Goal: Transaction & Acquisition: Purchase product/service

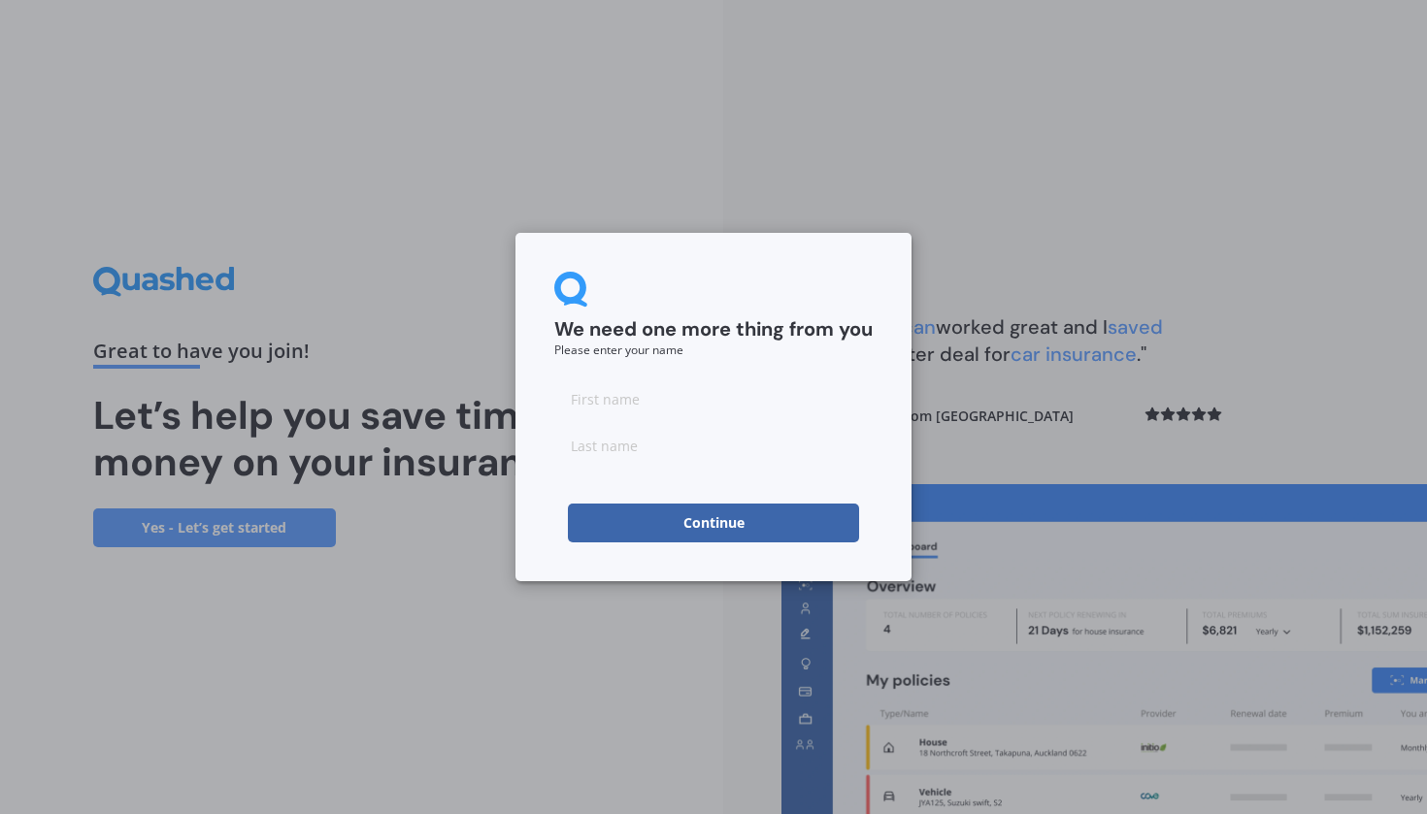
click at [692, 399] on input at bounding box center [713, 399] width 318 height 39
type input "[PERSON_NAME]"
click at [672, 459] on input at bounding box center [713, 445] width 318 height 39
type input "[PERSON_NAME]"
click at [694, 536] on button "Continue" at bounding box center [713, 523] width 291 height 39
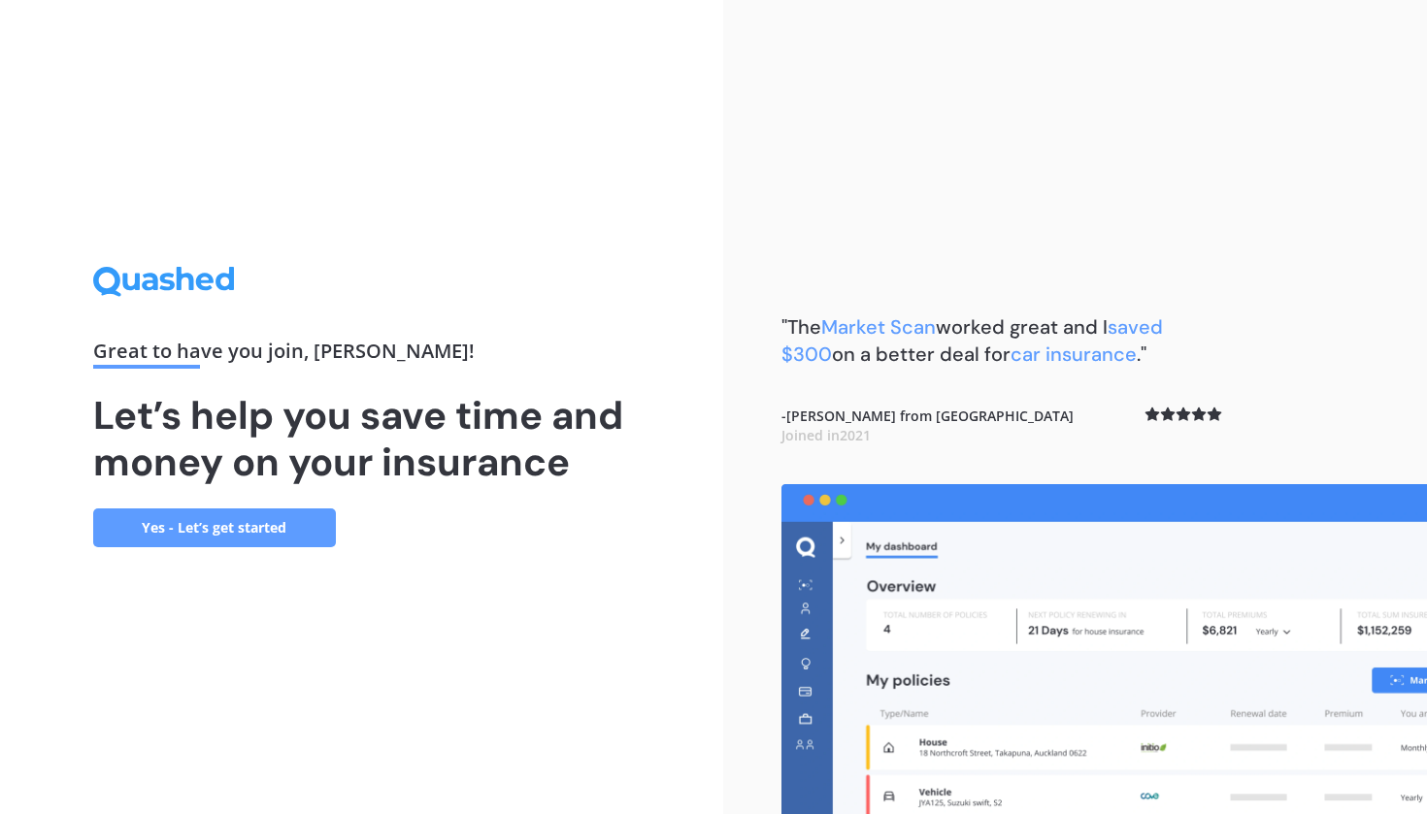
click at [190, 530] on link "Yes - Let’s get started" at bounding box center [214, 528] width 243 height 39
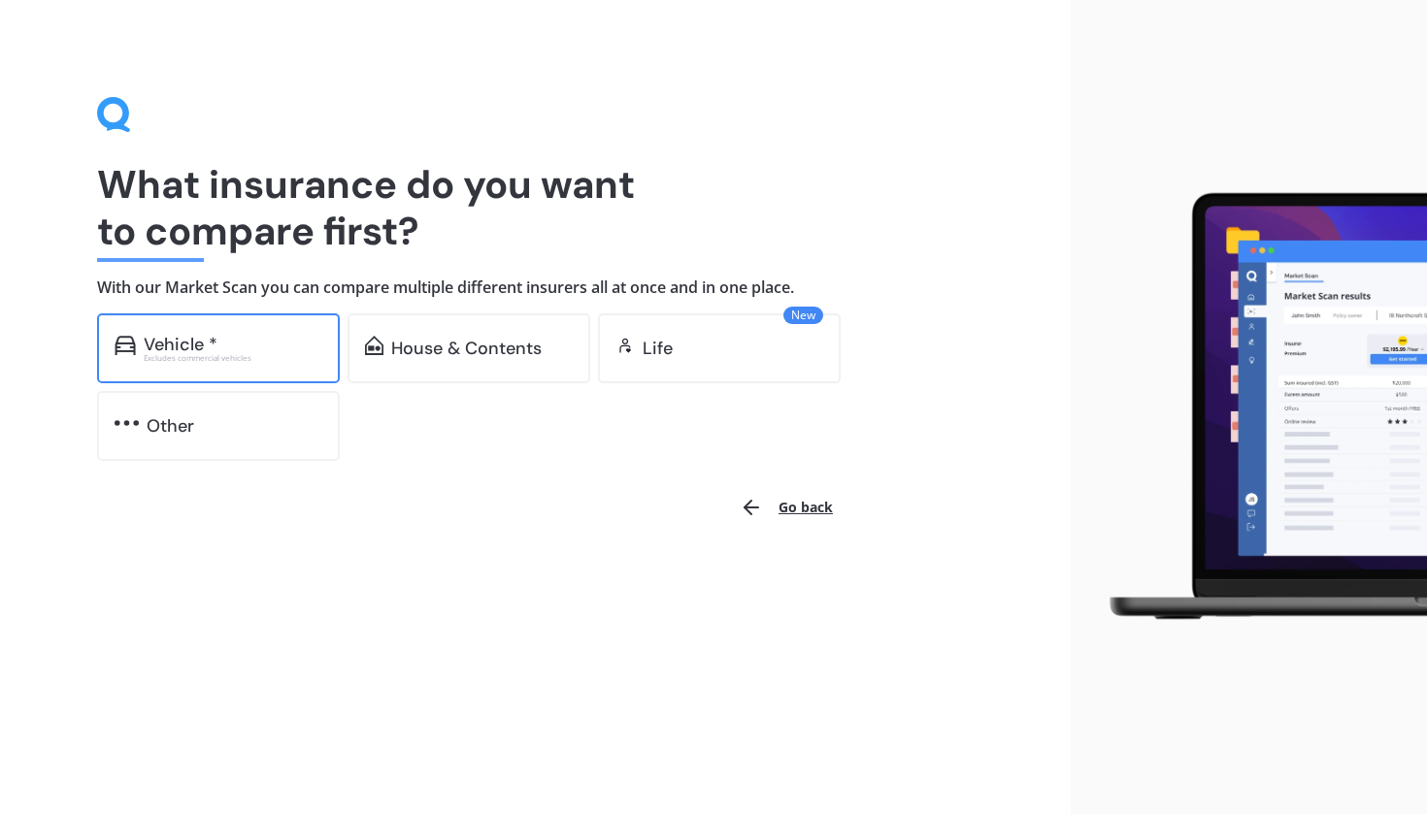
click at [219, 330] on div "Vehicle * Excludes commercial vehicles" at bounding box center [218, 349] width 243 height 70
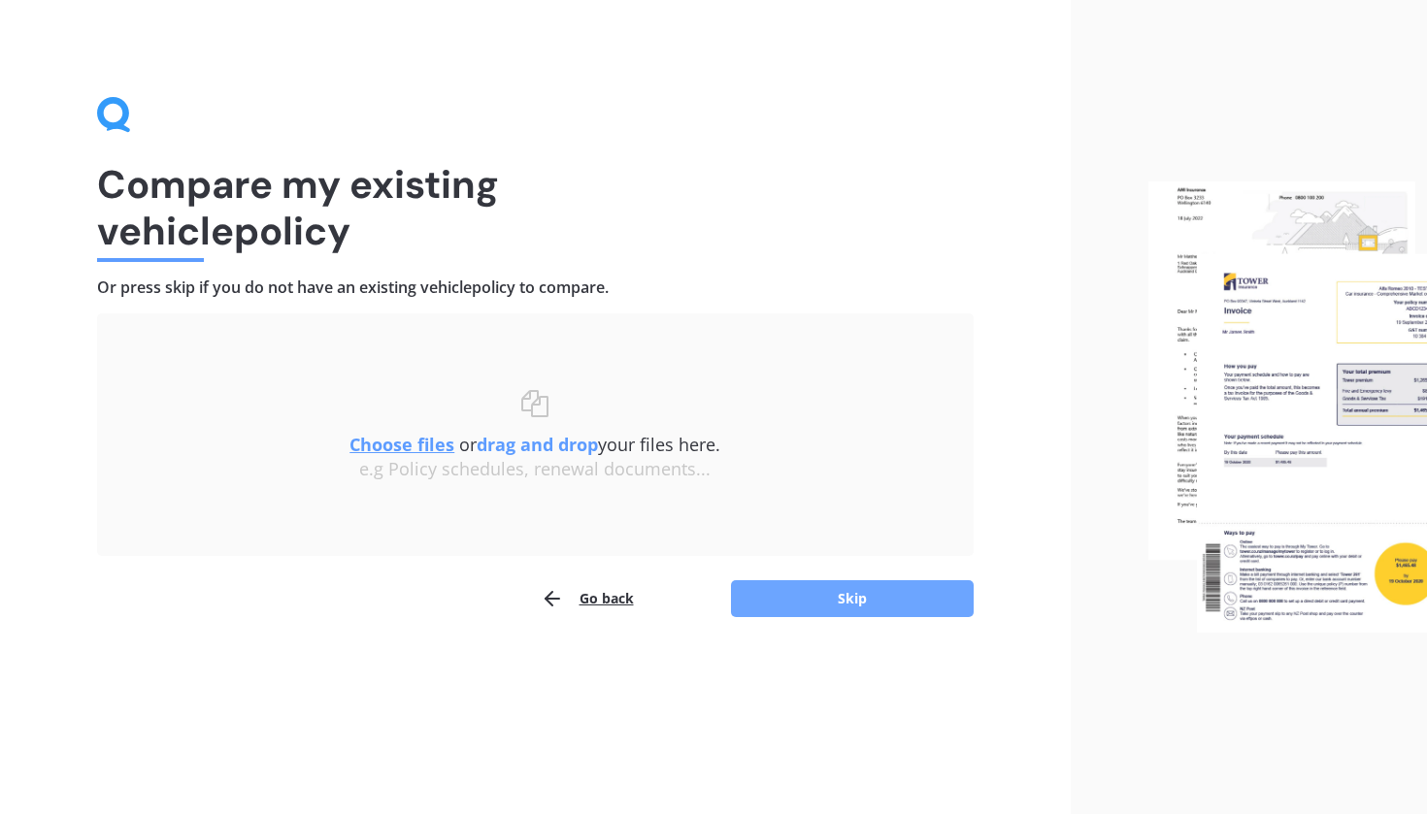
click at [850, 598] on button "Skip" at bounding box center [852, 598] width 243 height 37
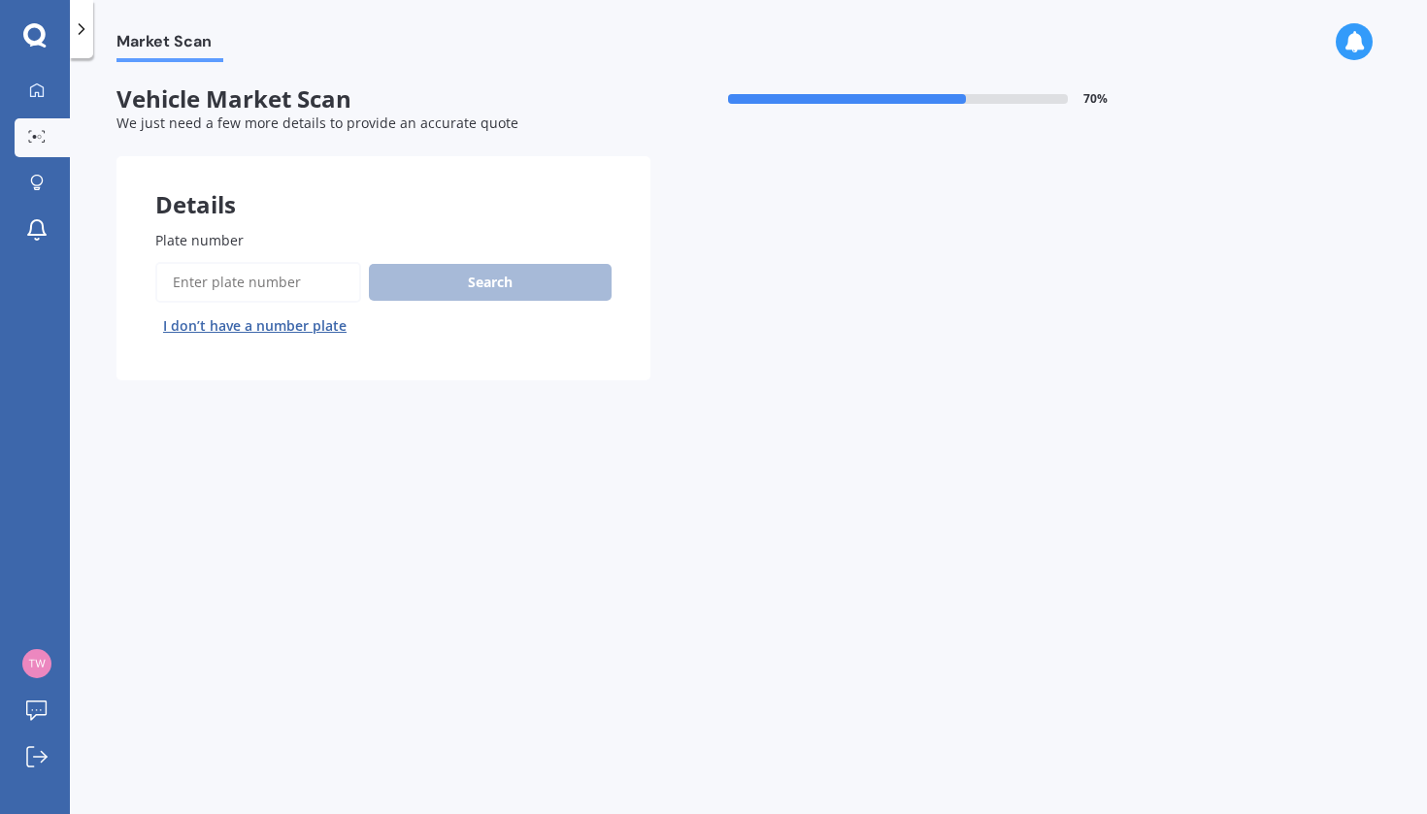
click at [329, 283] on input "Plate number" at bounding box center [258, 282] width 206 height 41
type input "REL42"
click at [516, 291] on button "Search" at bounding box center [490, 282] width 243 height 37
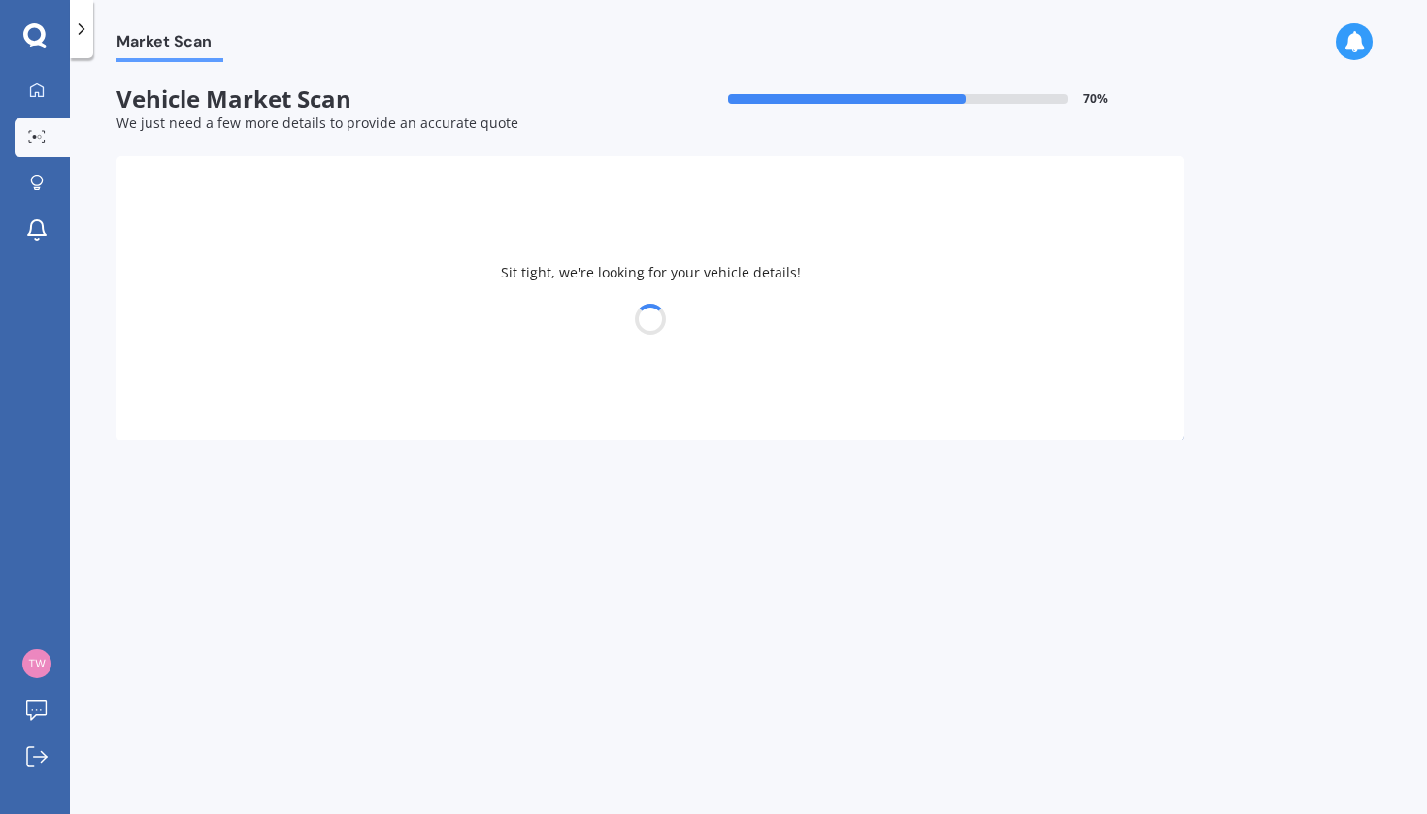
select select "SUZUKI"
select select "VITARA"
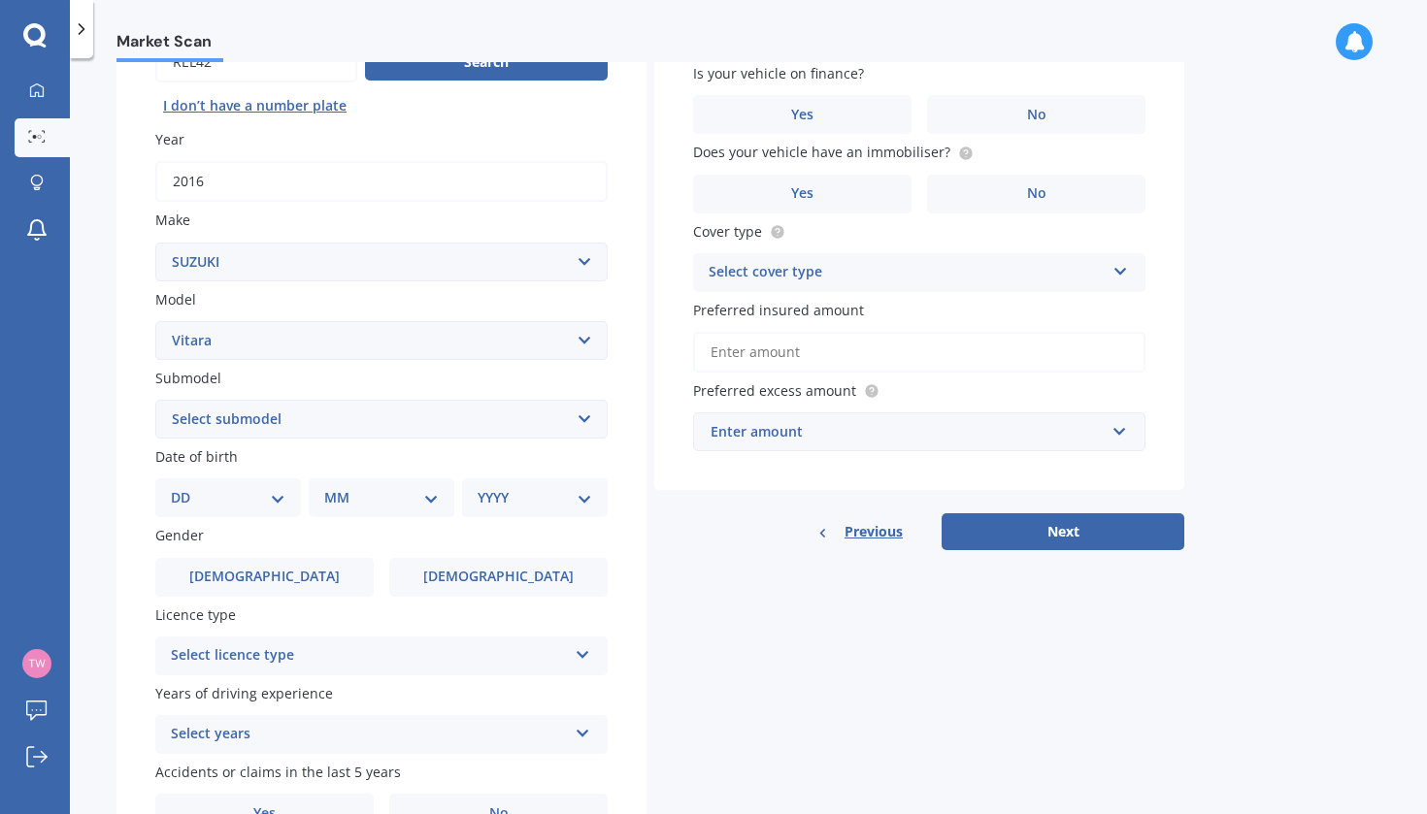
scroll to position [218, 0]
select select "TURBO"
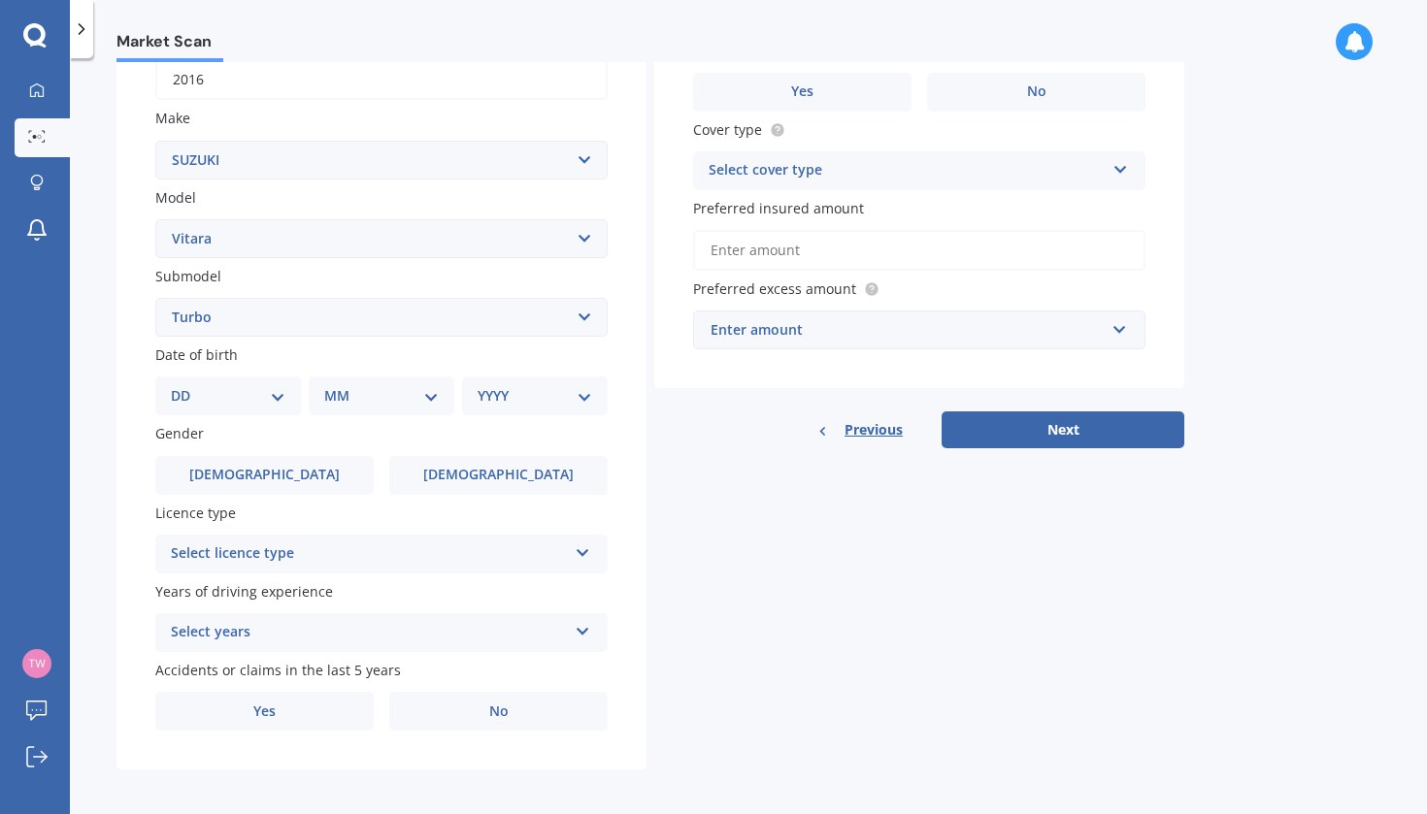
scroll to position [321, 0]
select select "25"
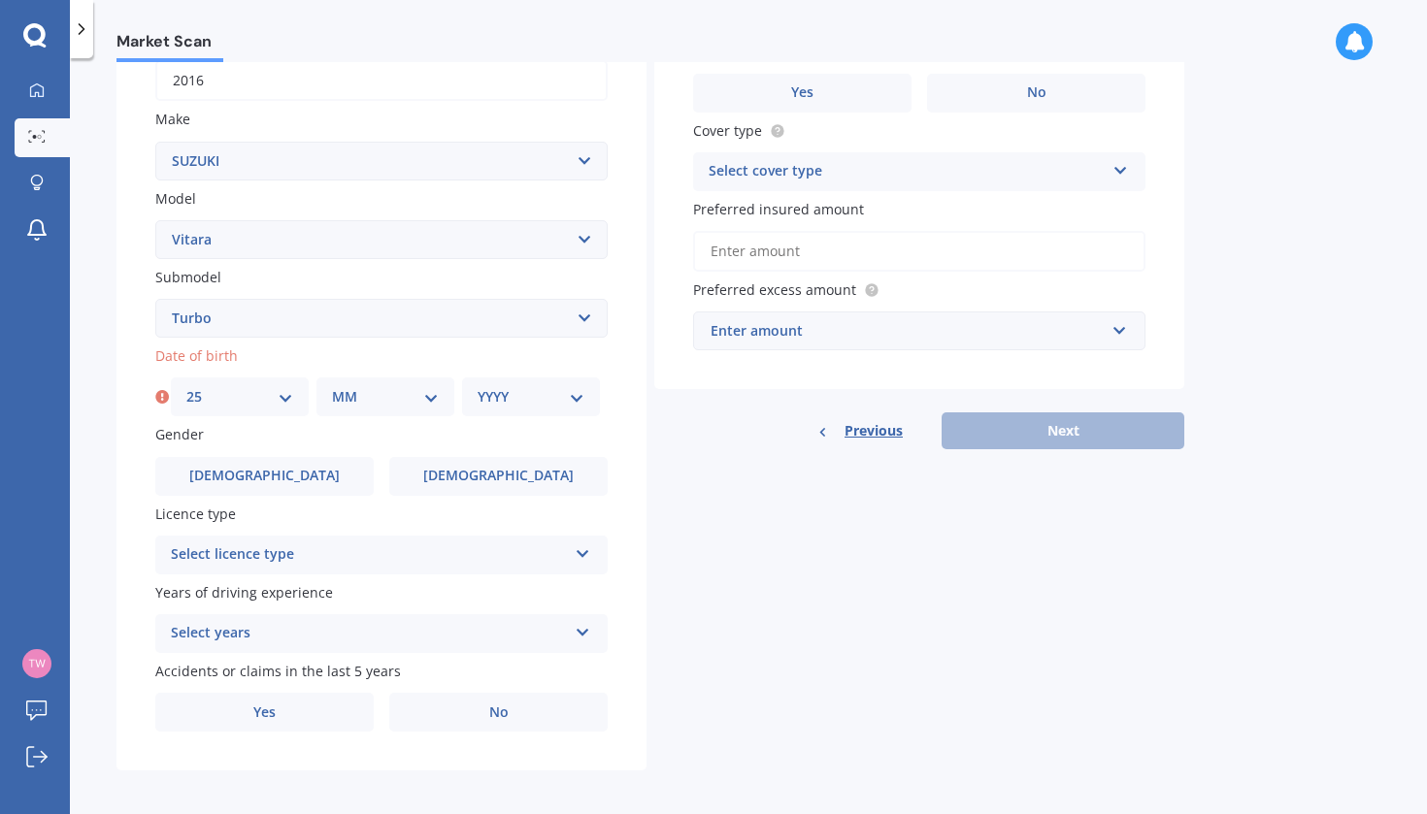
select select "07"
select select "1978"
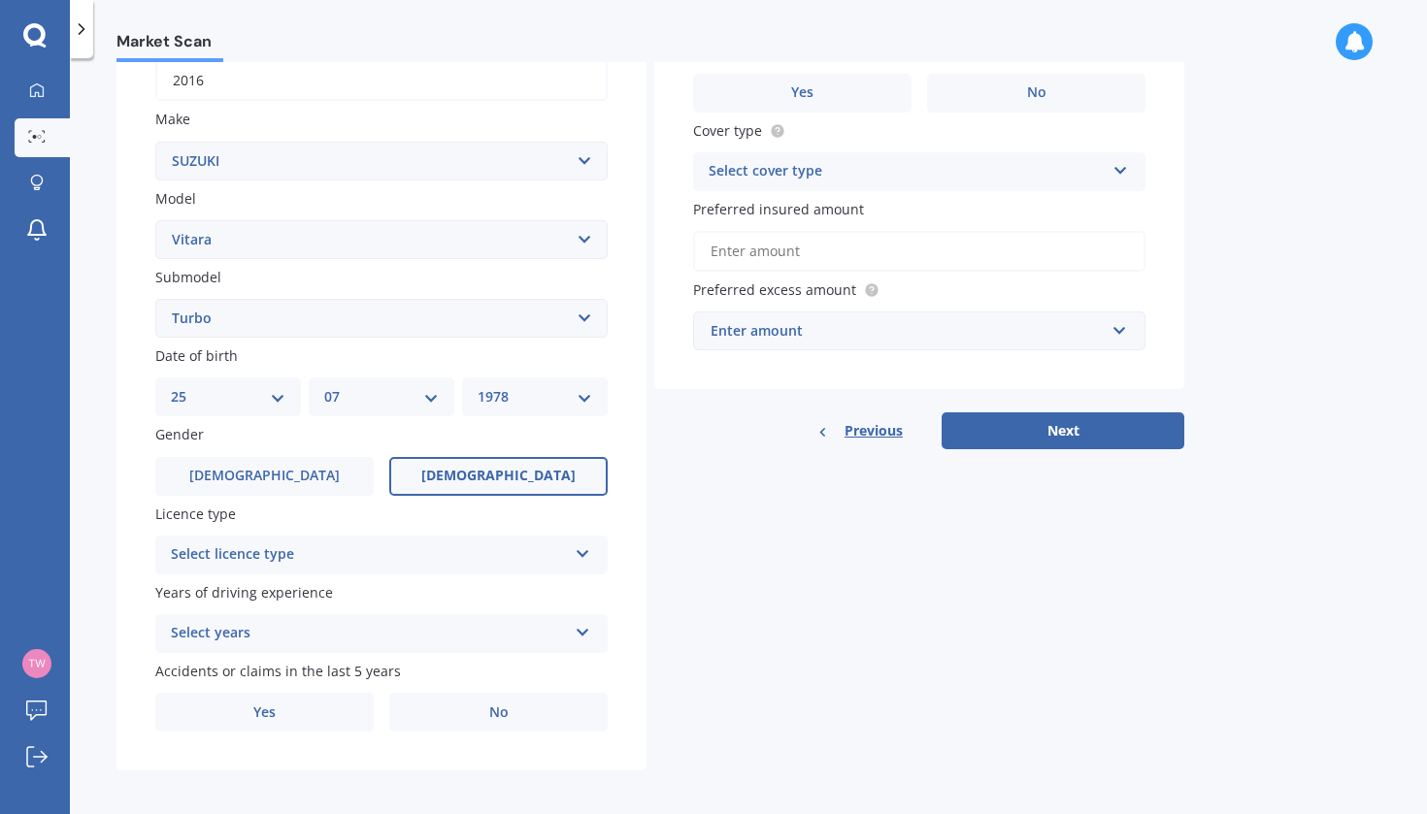
click at [471, 470] on label "[DEMOGRAPHIC_DATA]" at bounding box center [498, 476] width 218 height 39
click at [0, 0] on input "[DEMOGRAPHIC_DATA]" at bounding box center [0, 0] width 0 height 0
click at [412, 550] on div "Select licence type" at bounding box center [369, 555] width 396 height 23
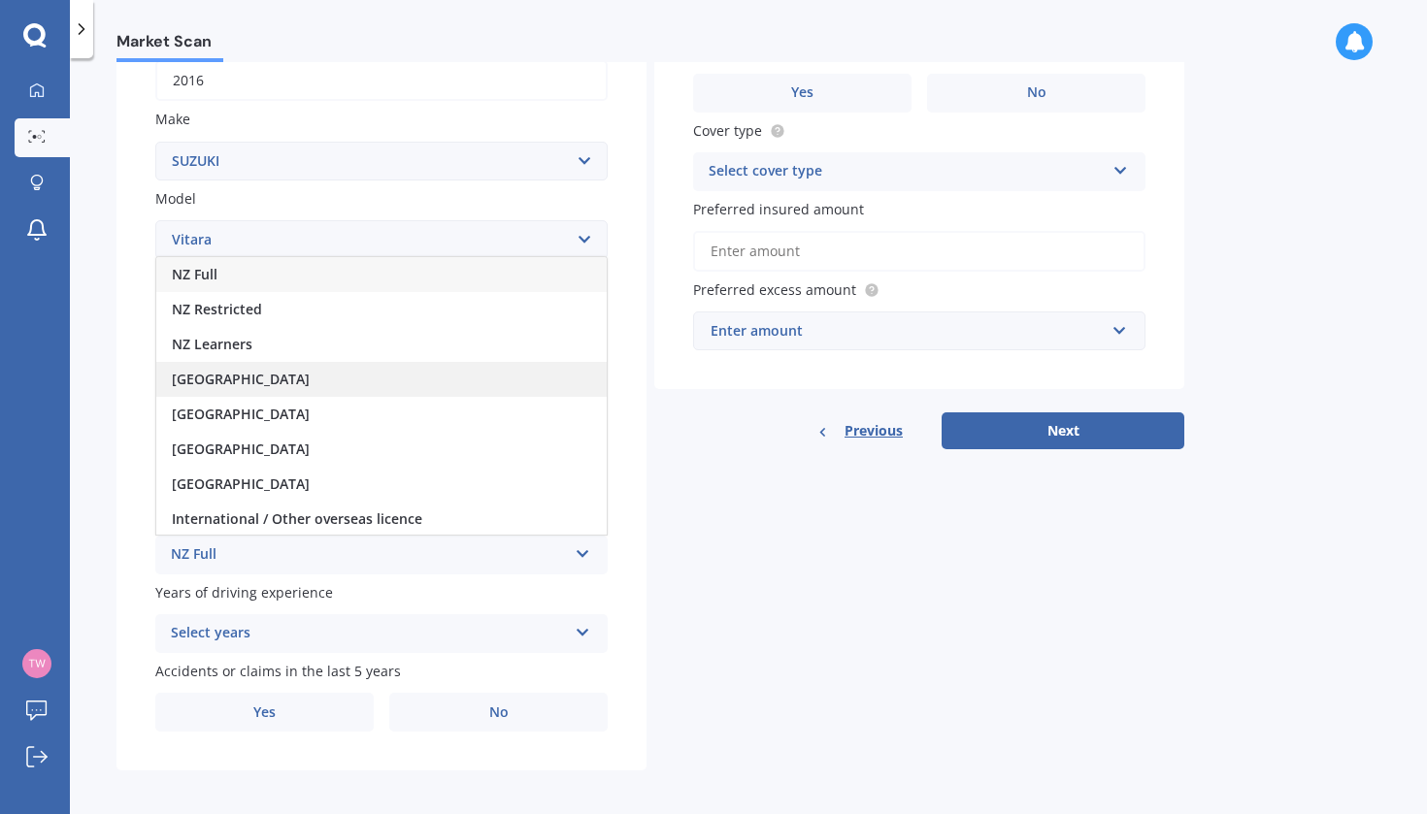
click at [295, 363] on div "[GEOGRAPHIC_DATA]" at bounding box center [381, 379] width 450 height 35
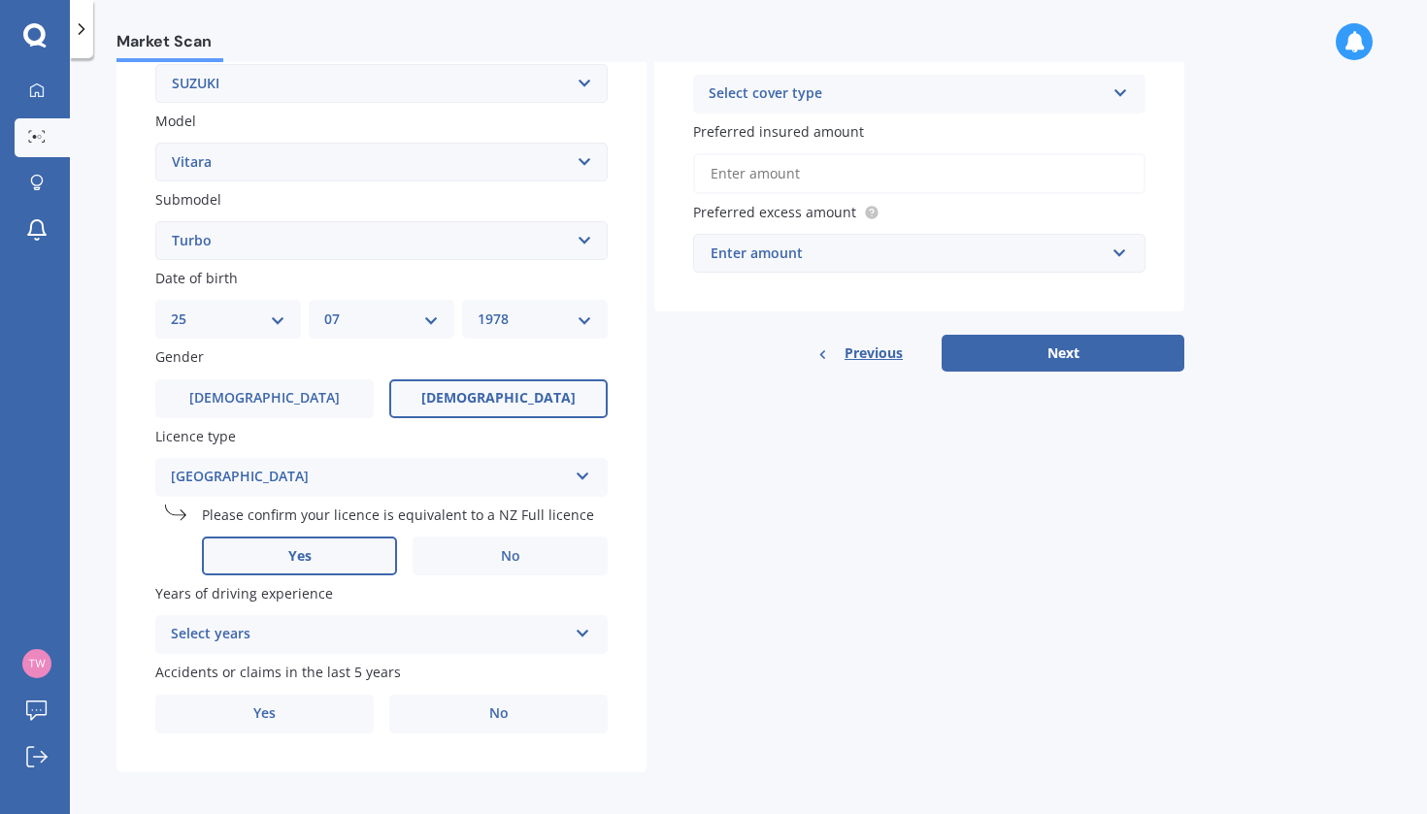
click at [320, 544] on label "Yes" at bounding box center [299, 556] width 195 height 39
click at [0, 0] on input "Yes" at bounding box center [0, 0] width 0 height 0
click at [445, 623] on div "Select years" at bounding box center [369, 634] width 396 height 23
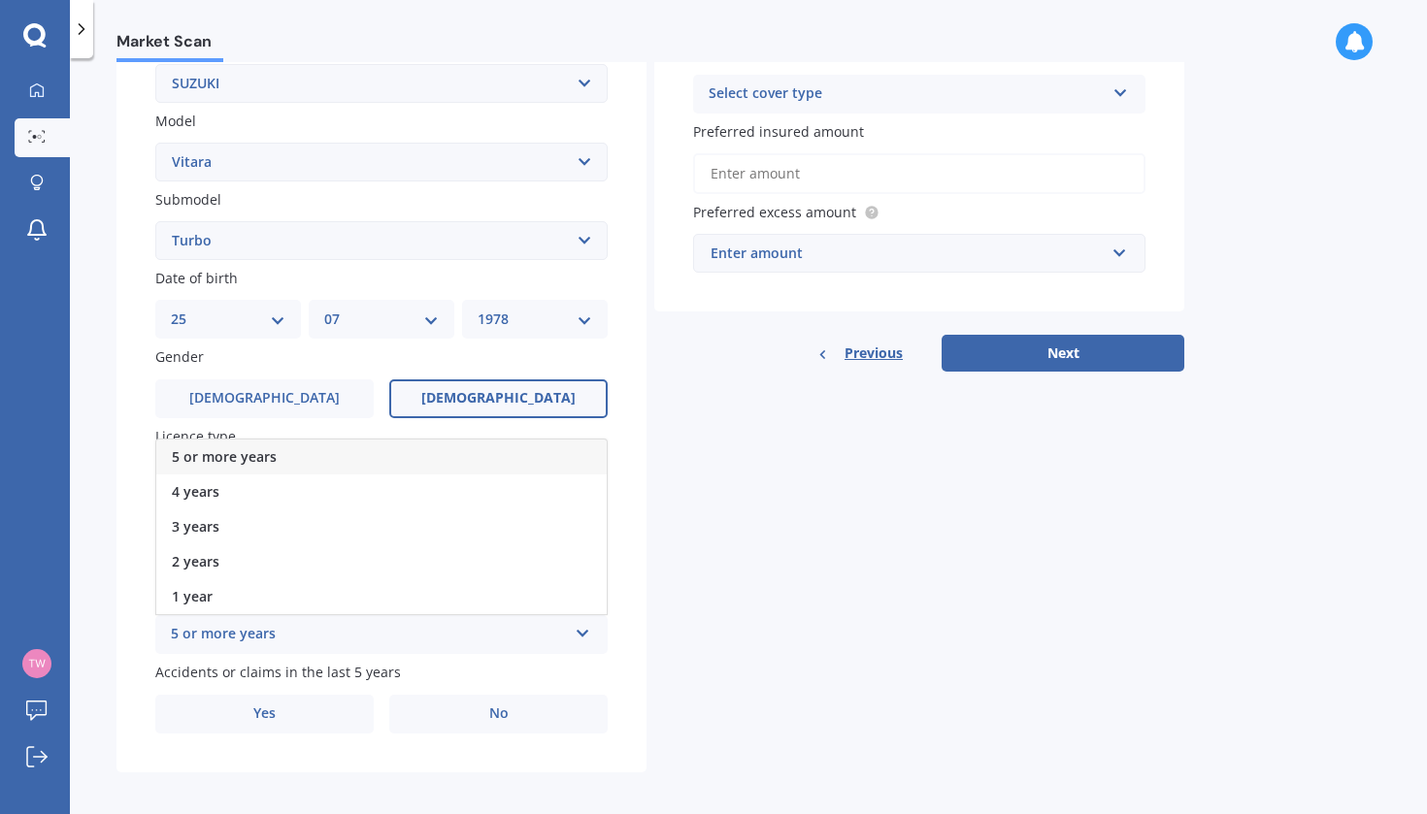
click at [410, 451] on div "5 or more years" at bounding box center [381, 457] width 450 height 35
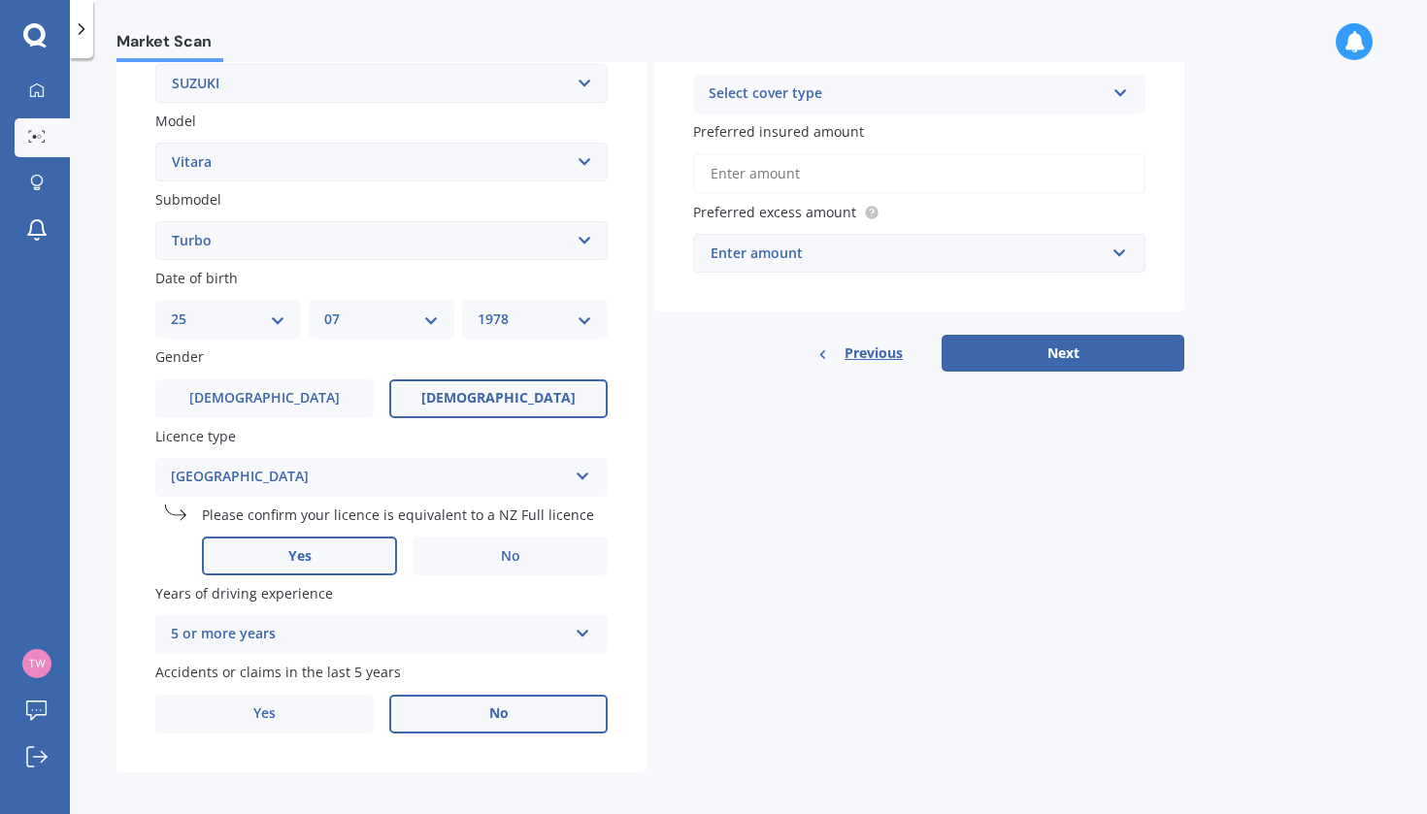
click at [520, 715] on label "No" at bounding box center [498, 714] width 218 height 39
click at [0, 0] on input "No" at bounding box center [0, 0] width 0 height 0
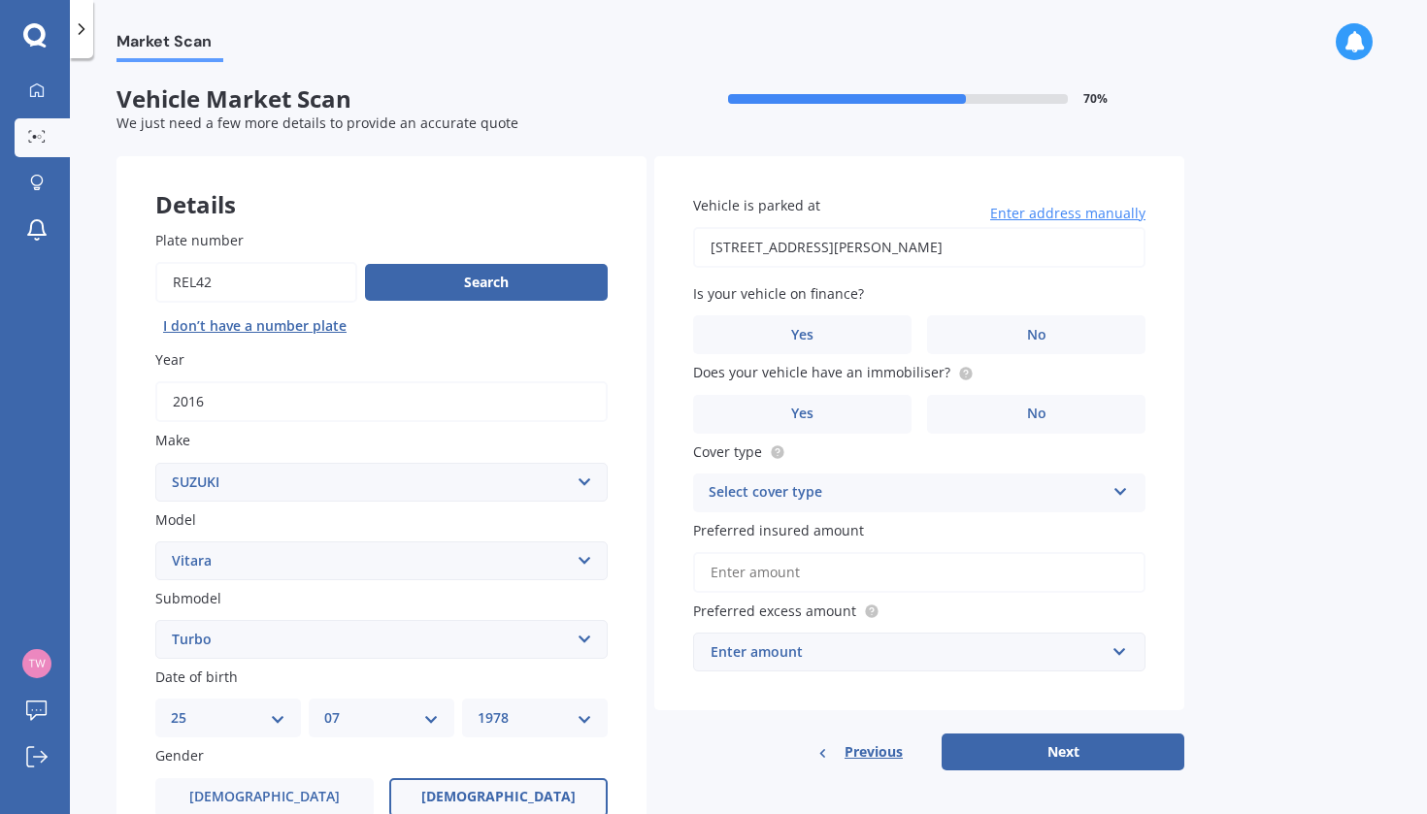
type input "[STREET_ADDRESS][PERSON_NAME]"
click at [842, 338] on label "Yes" at bounding box center [802, 334] width 218 height 39
click at [0, 0] on input "Yes" at bounding box center [0, 0] width 0 height 0
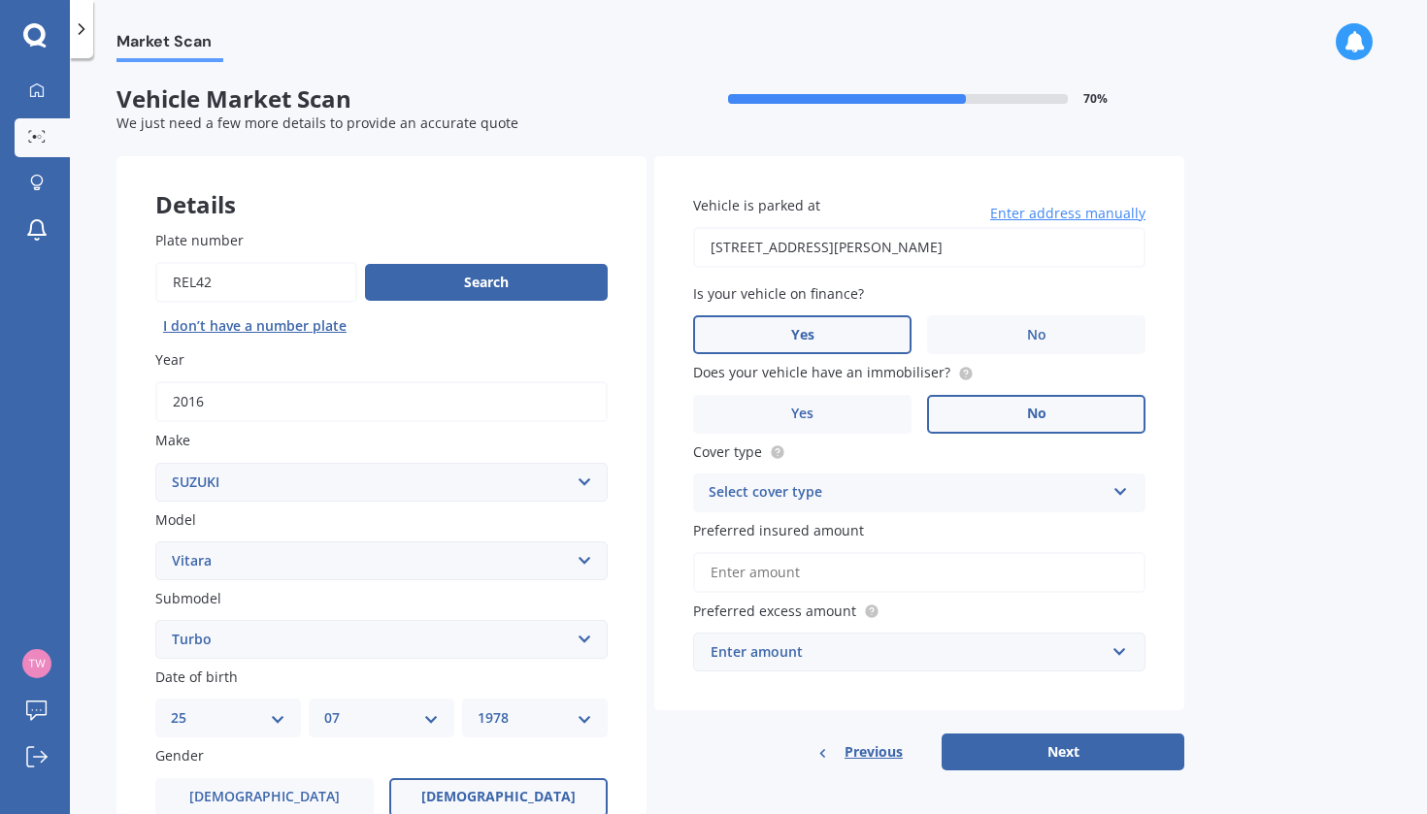
click at [1044, 406] on span "No" at bounding box center [1036, 414] width 19 height 17
click at [0, 0] on input "No" at bounding box center [0, 0] width 0 height 0
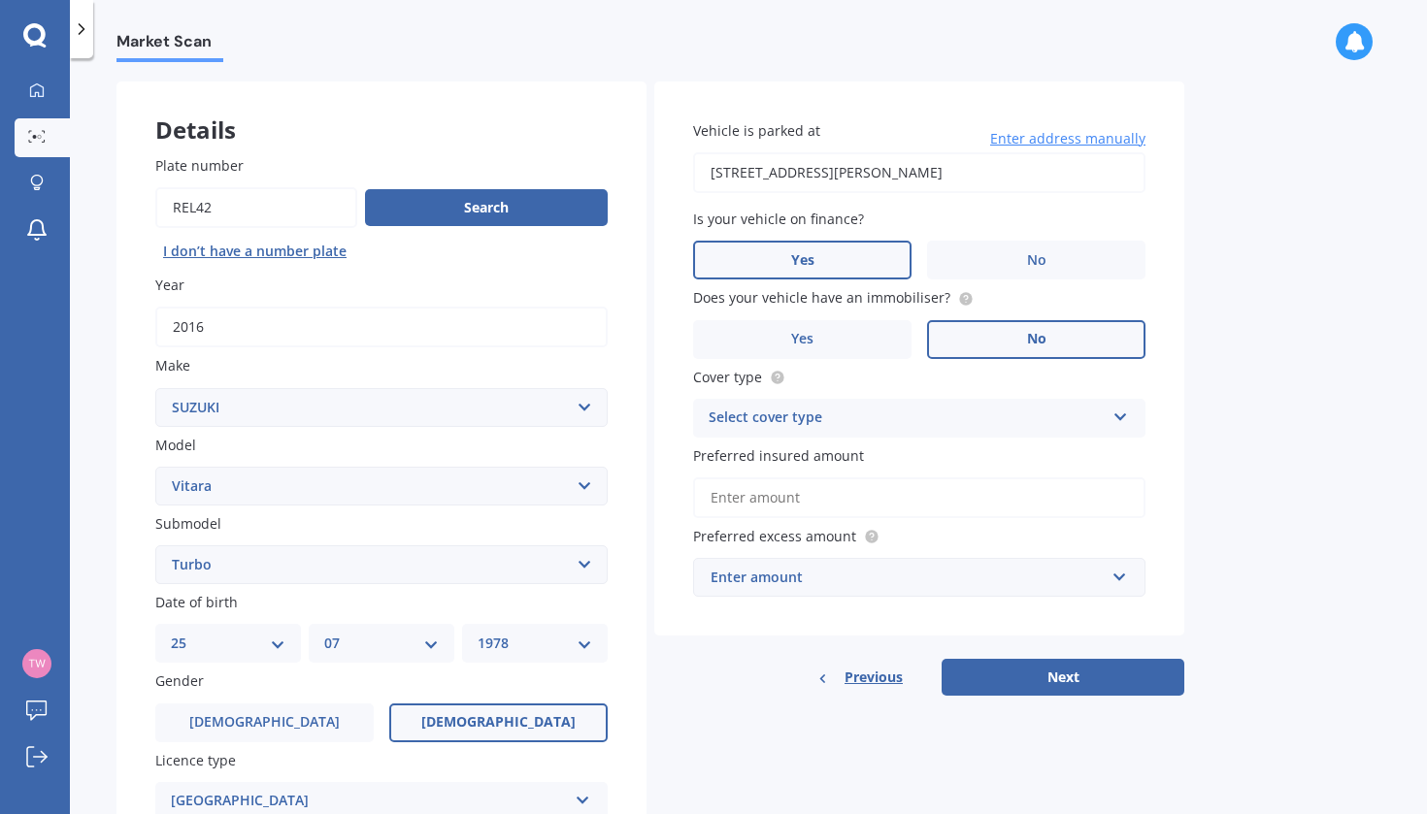
scroll to position [116, 0]
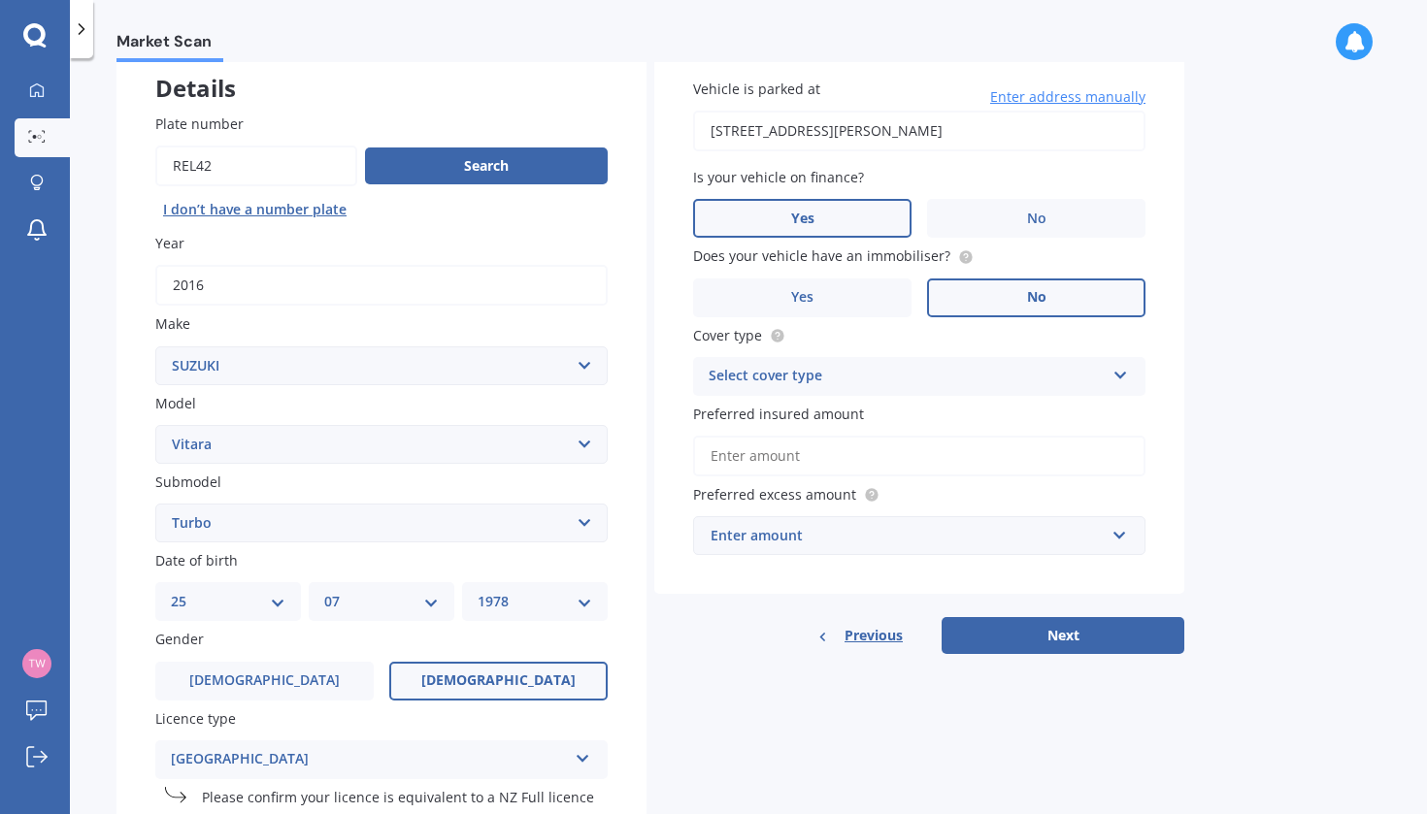
click at [984, 371] on div "Select cover type" at bounding box center [907, 376] width 396 height 23
click at [831, 410] on div "Comprehensive" at bounding box center [919, 414] width 450 height 35
click at [794, 457] on input "Preferred insured amount" at bounding box center [919, 456] width 452 height 41
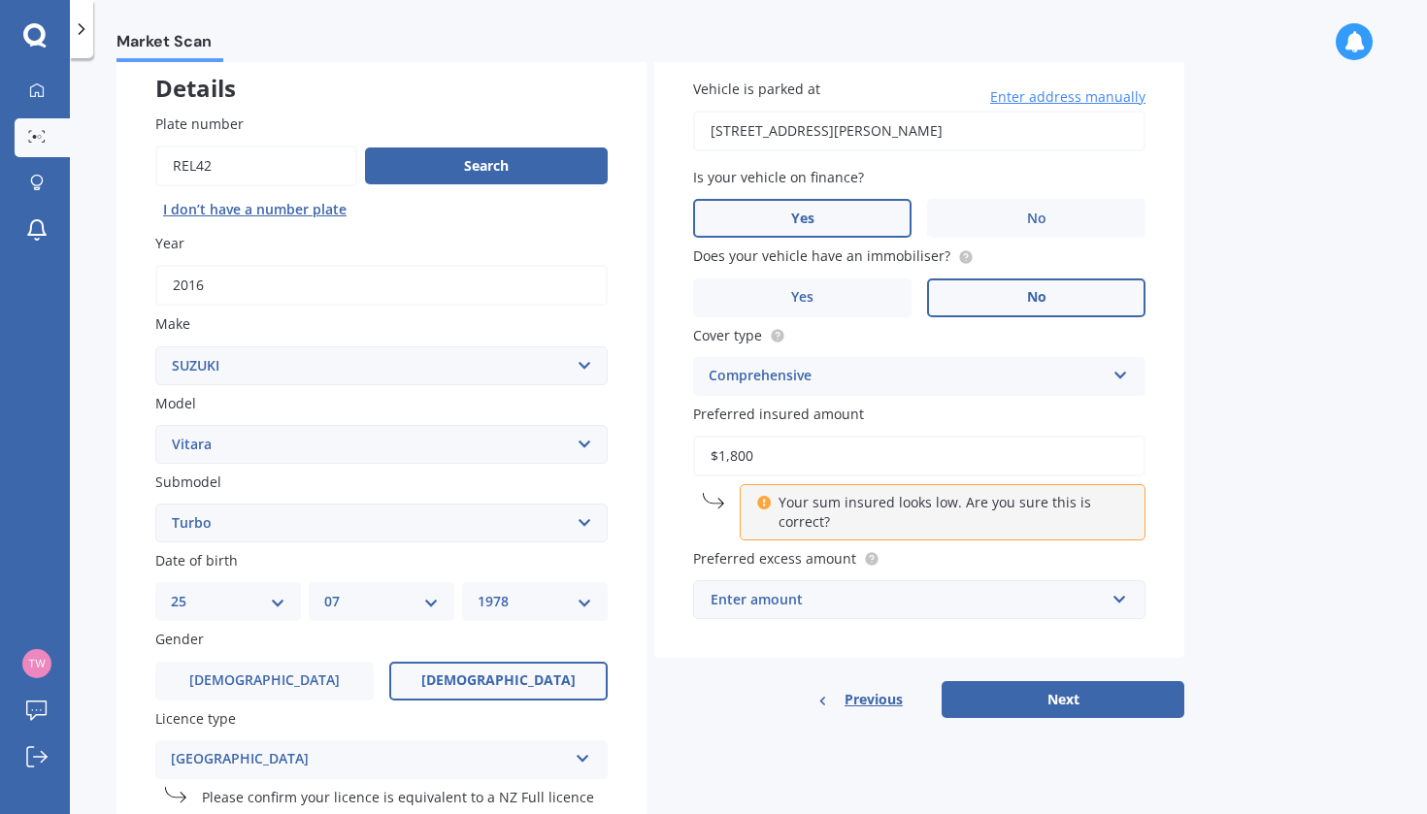
type input "$18,000"
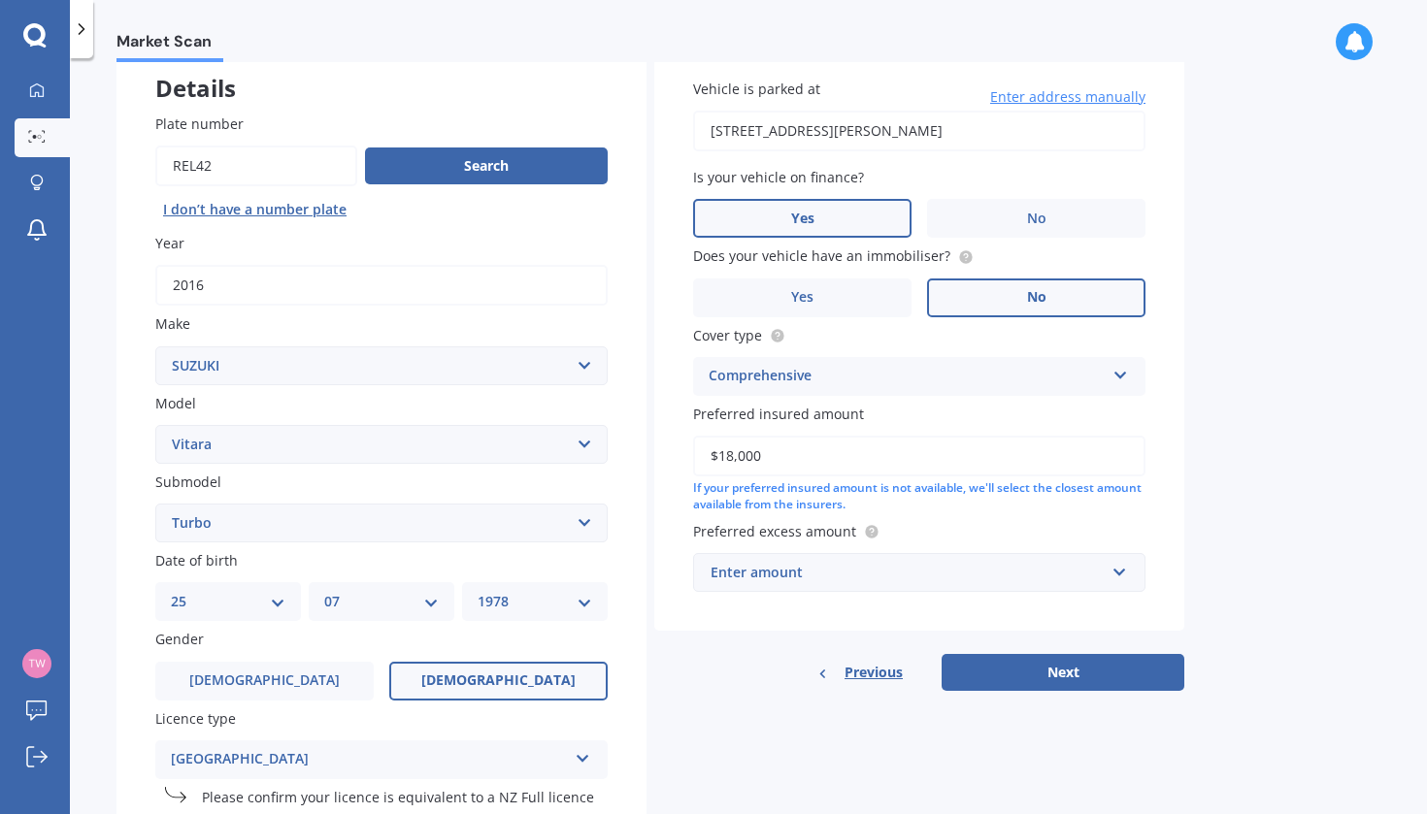
click at [807, 570] on div "Enter amount" at bounding box center [907, 572] width 394 height 21
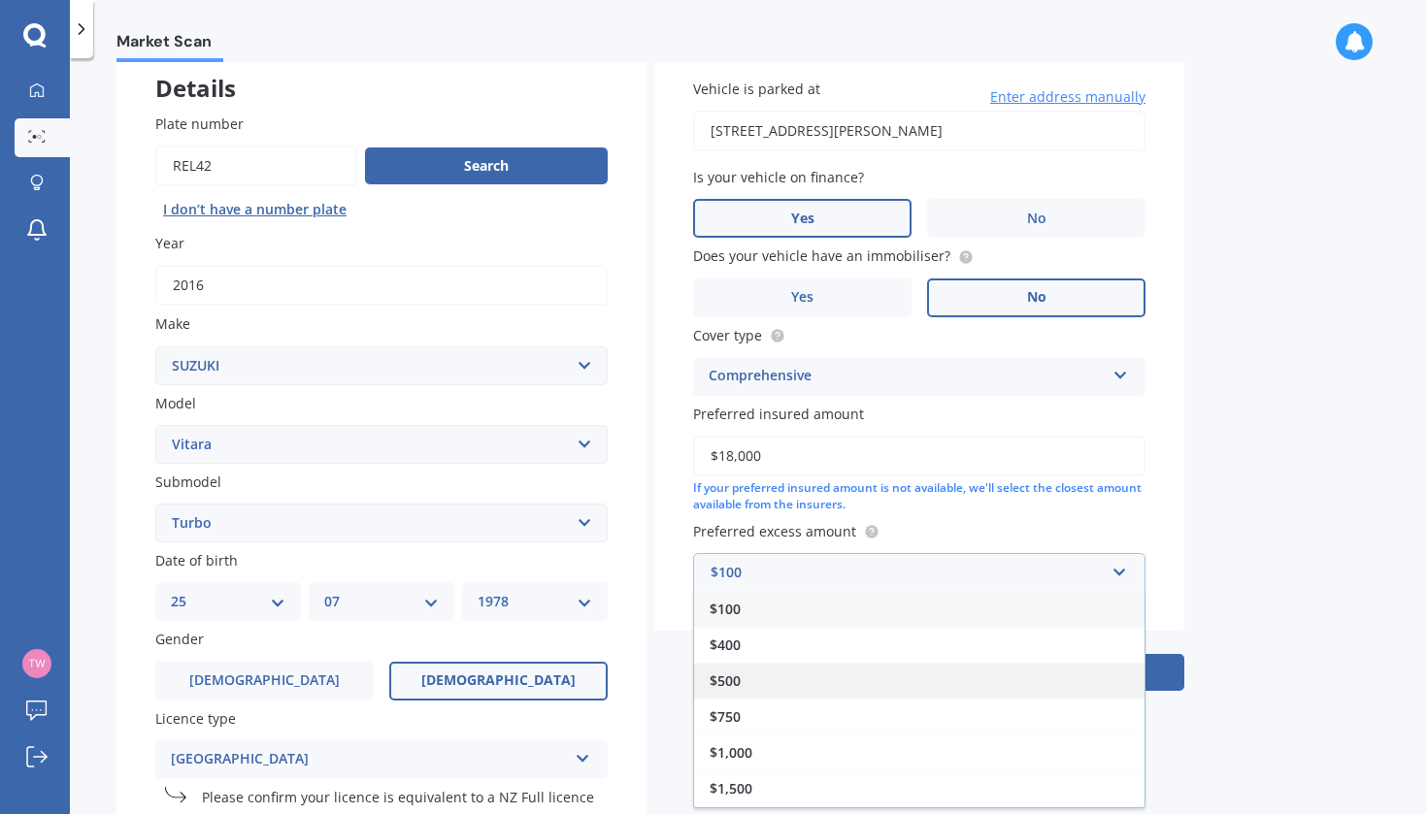
click at [726, 672] on span "$500" at bounding box center [725, 681] width 31 height 18
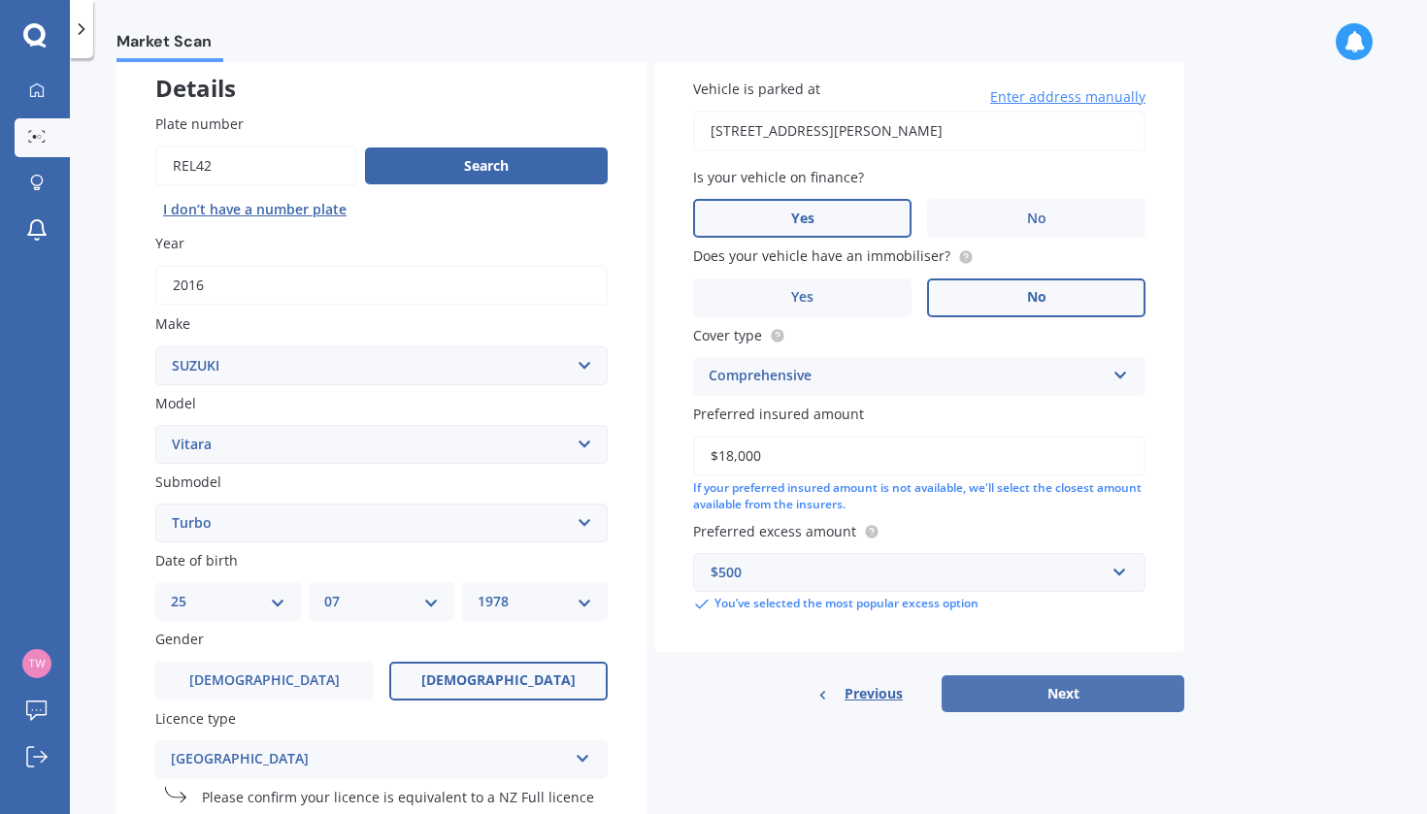
click at [1066, 696] on button "Next" at bounding box center [1062, 694] width 243 height 37
select select "25"
select select "07"
select select "1978"
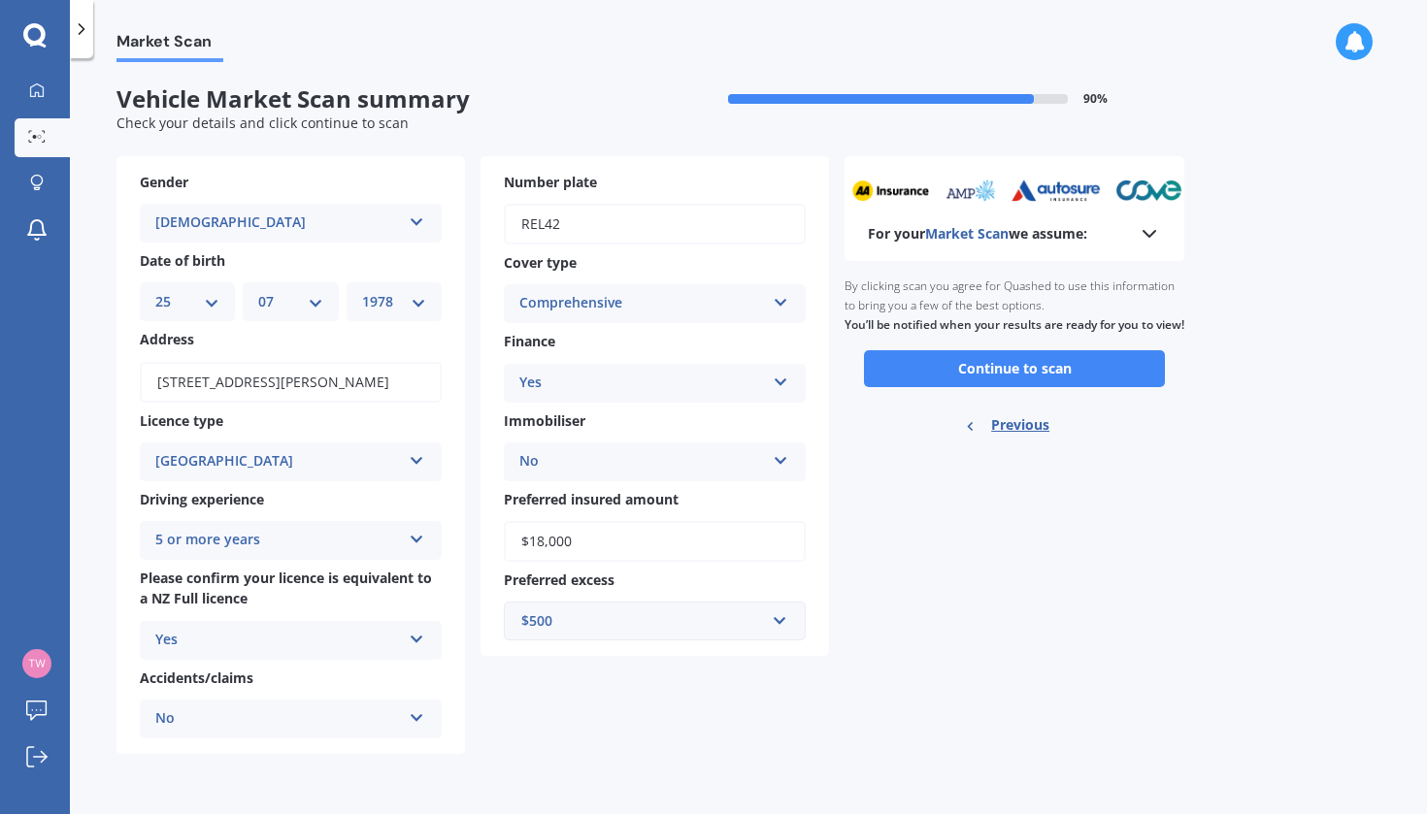
scroll to position [0, 0]
click at [991, 380] on button "Continue to scan" at bounding box center [1014, 368] width 301 height 37
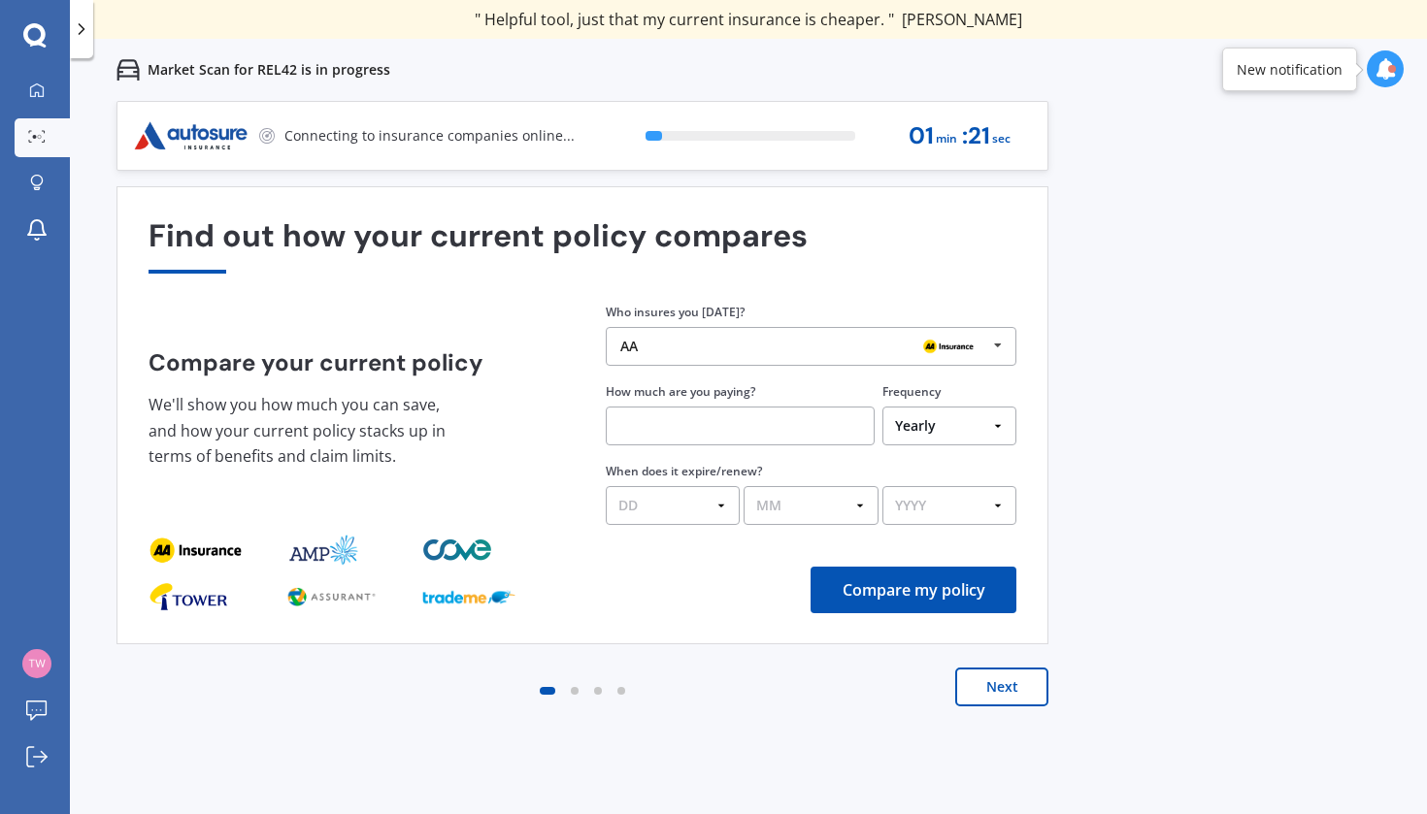
click at [996, 347] on icon at bounding box center [997, 346] width 29 height 36
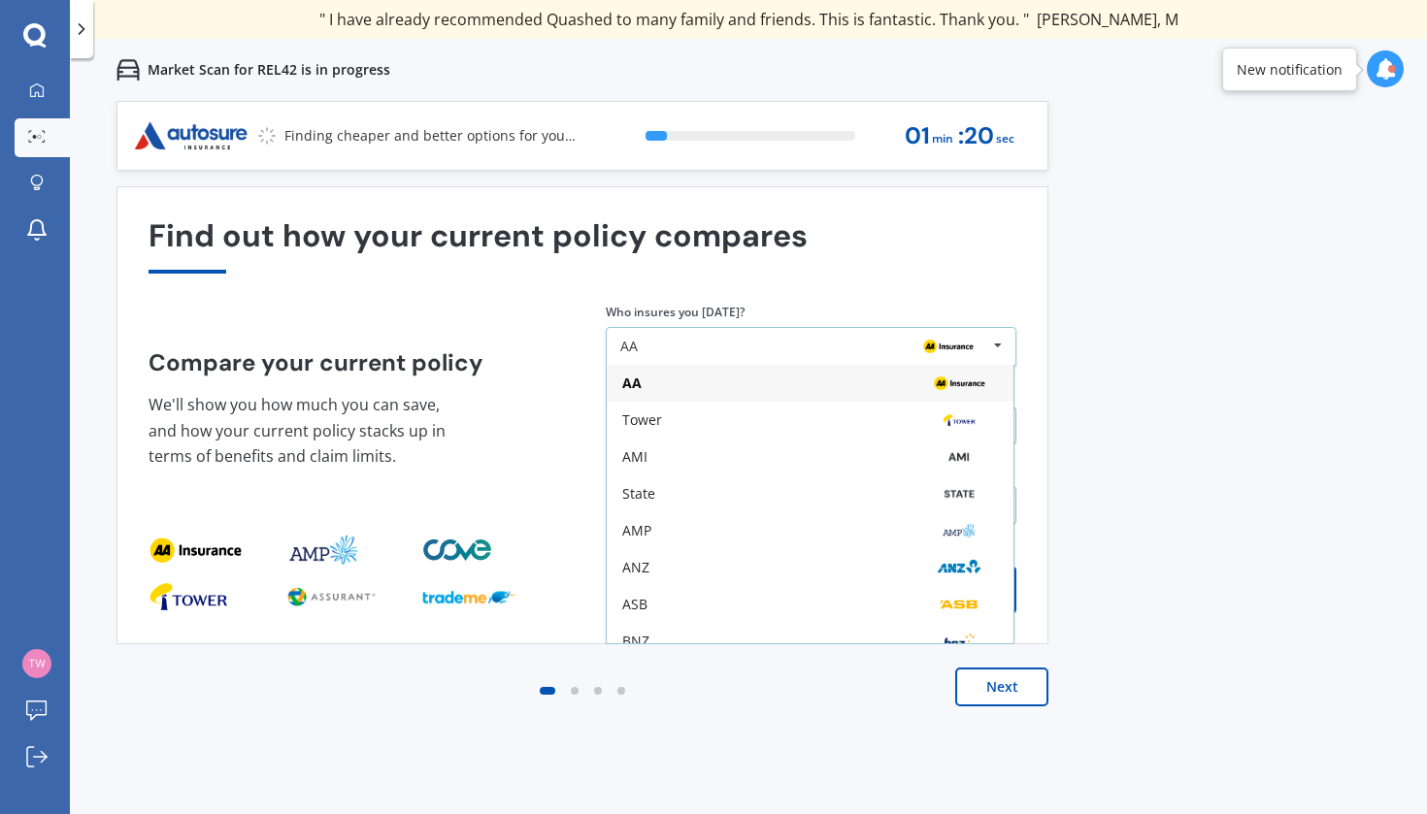
click at [996, 347] on icon at bounding box center [997, 346] width 29 height 36
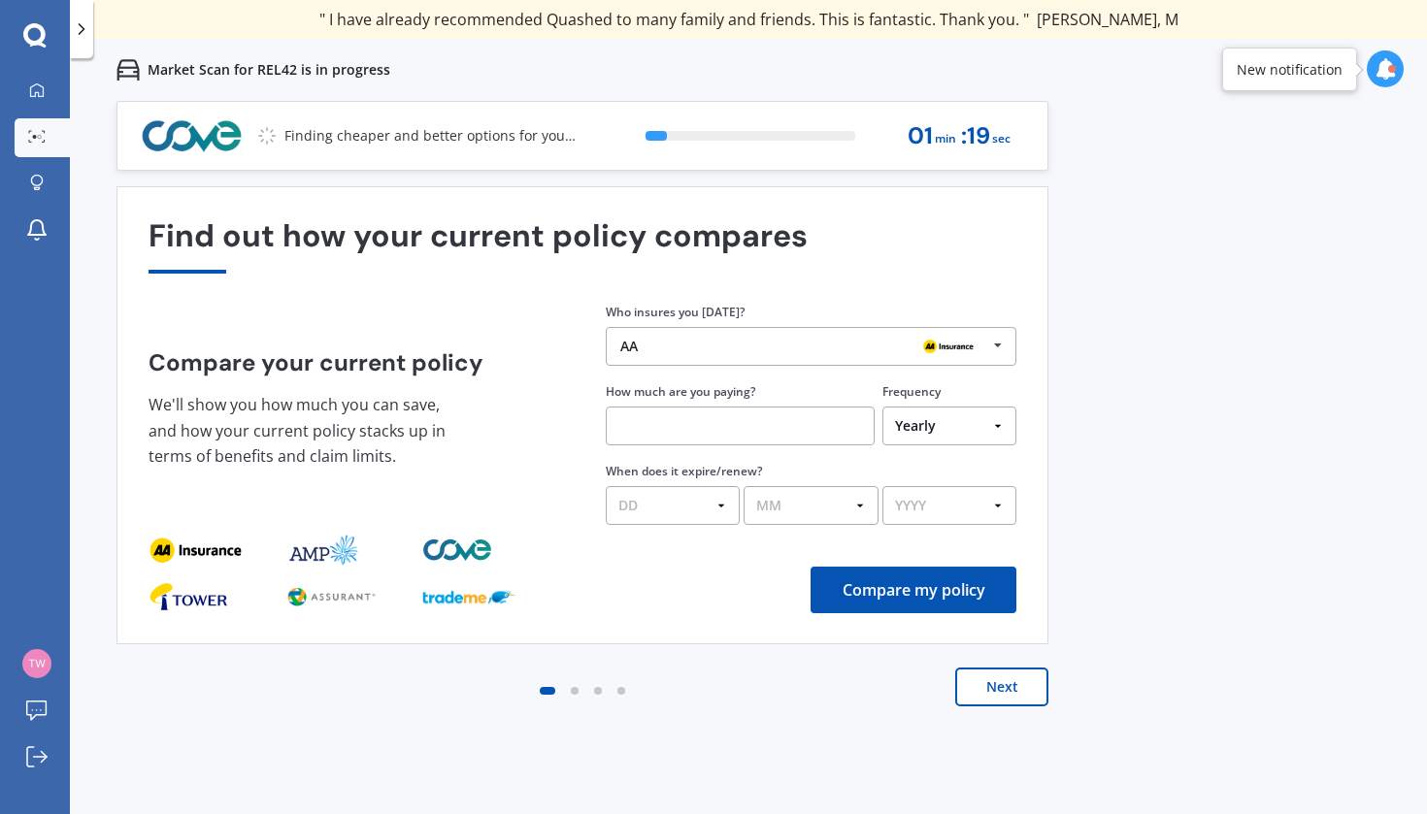
click at [1008, 692] on button "Next" at bounding box center [1001, 687] width 93 height 39
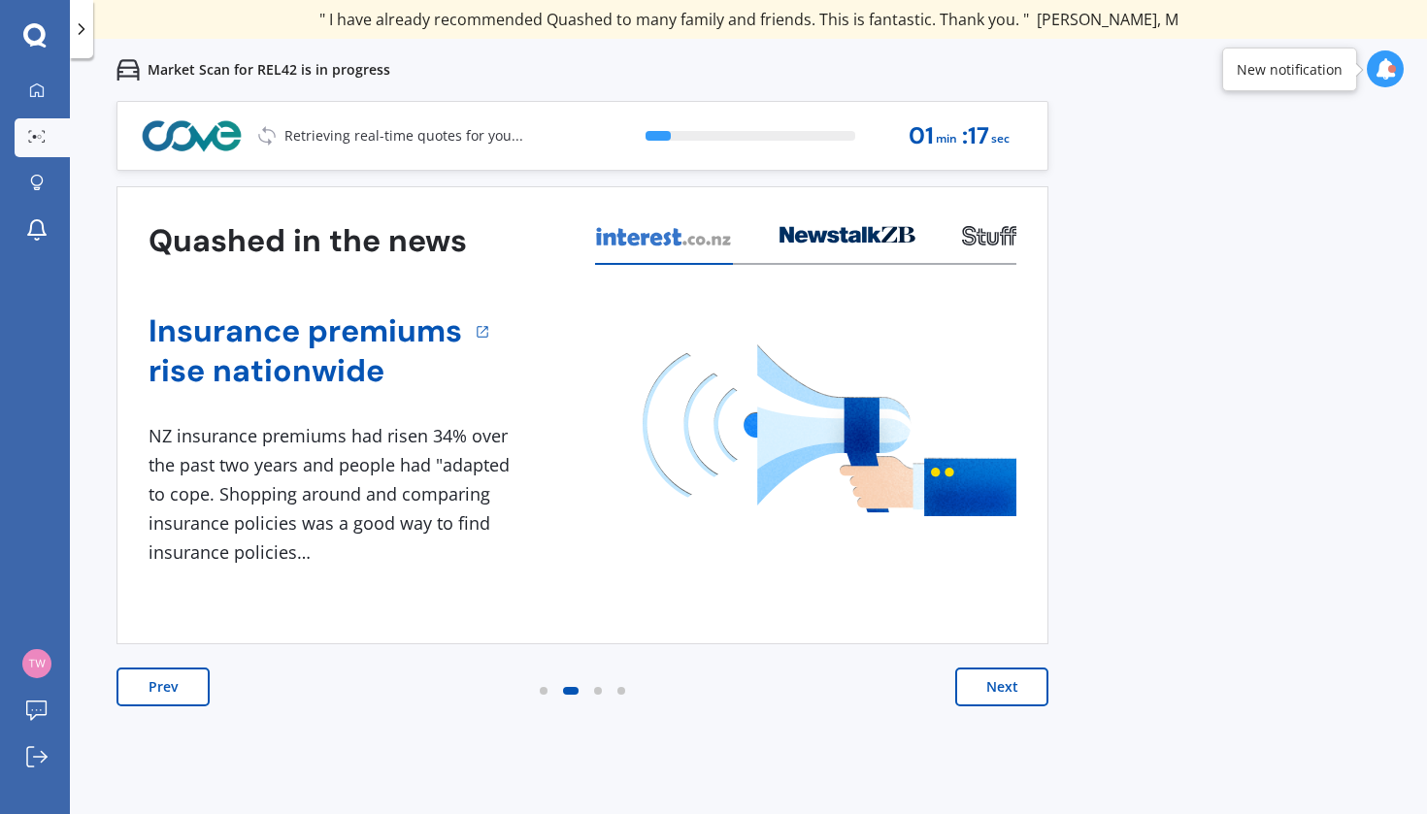
click at [1011, 688] on button "Next" at bounding box center [1001, 687] width 93 height 39
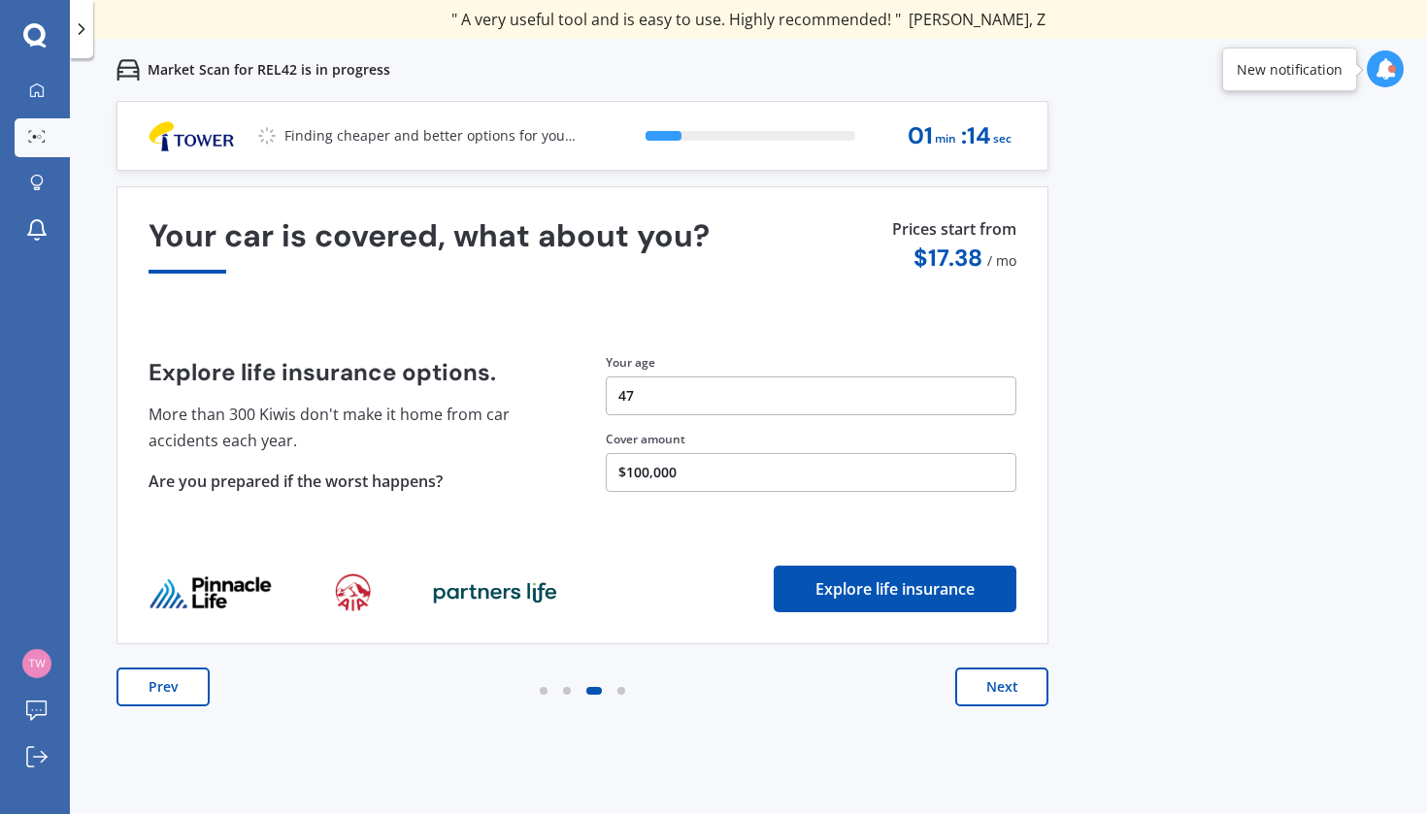
click at [1011, 688] on button "Next" at bounding box center [1001, 687] width 93 height 39
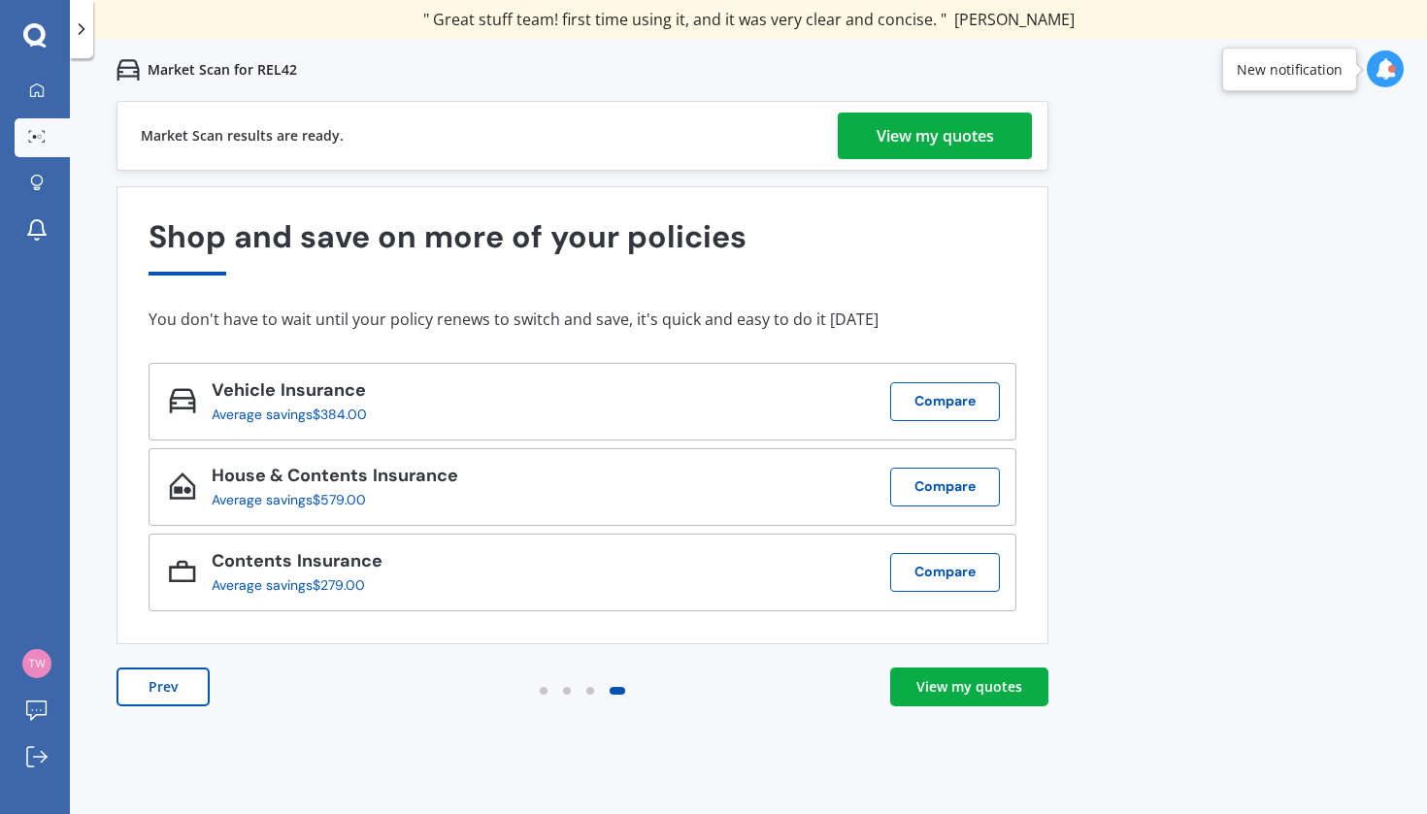
click at [975, 691] on div "View my quotes" at bounding box center [969, 686] width 106 height 19
